Goal: Task Accomplishment & Management: Use online tool/utility

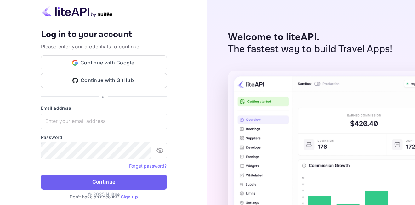
type input "adminpassword_support@yandex-team.ru"
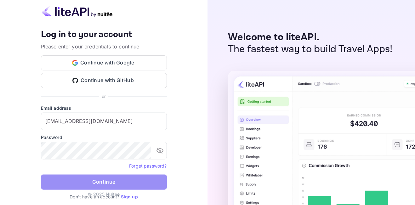
click at [105, 181] on button "Continue" at bounding box center [104, 182] width 126 height 15
